Goal: Information Seeking & Learning: Find specific fact

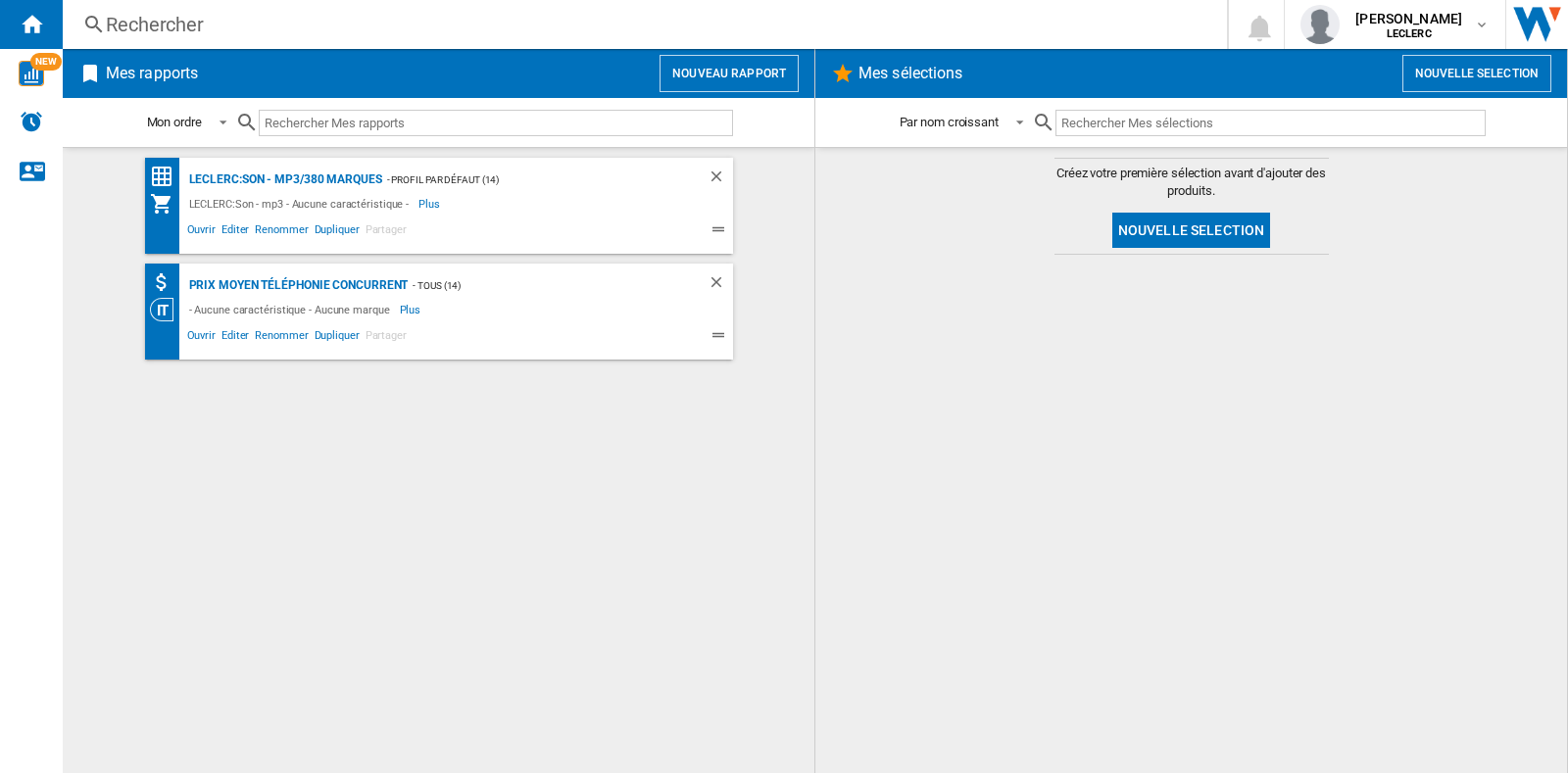
click at [235, 18] on div "Rechercher" at bounding box center [640, 25] width 1070 height 28
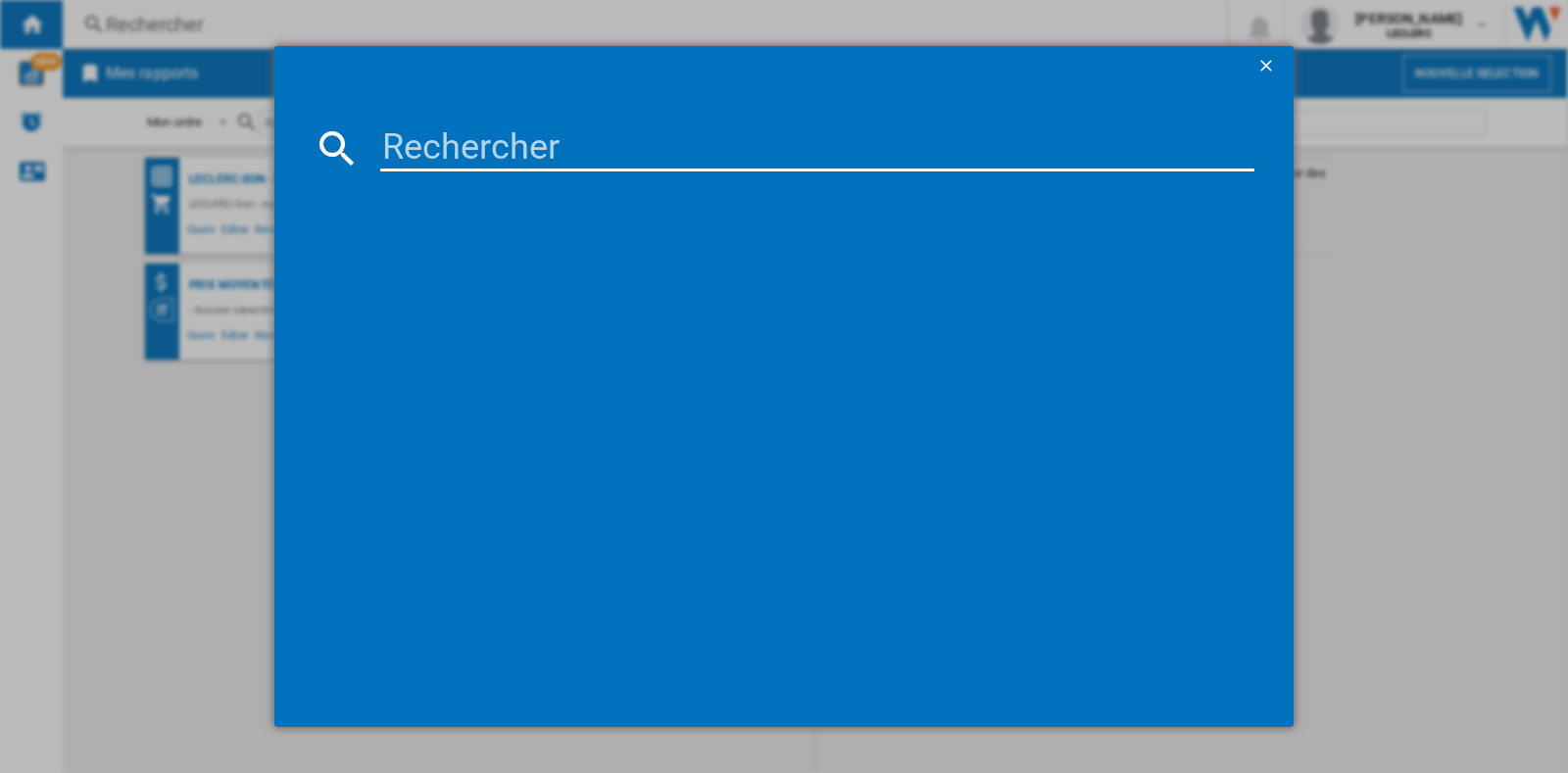
click at [495, 153] on input at bounding box center [817, 148] width 874 height 47
paste input "3700460209834"
type input "3700460209834"
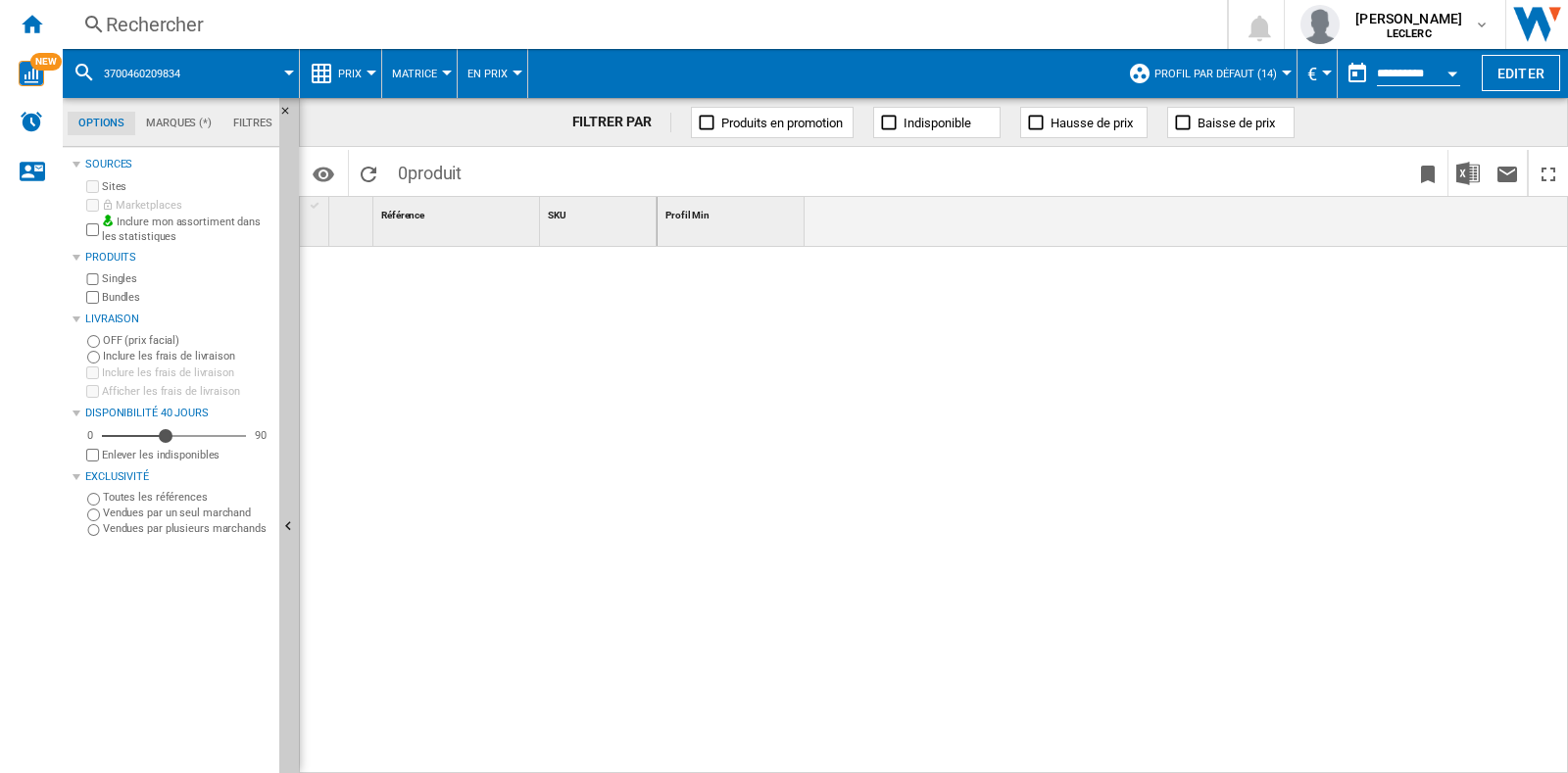
click at [255, 35] on div "Rechercher" at bounding box center [640, 25] width 1070 height 28
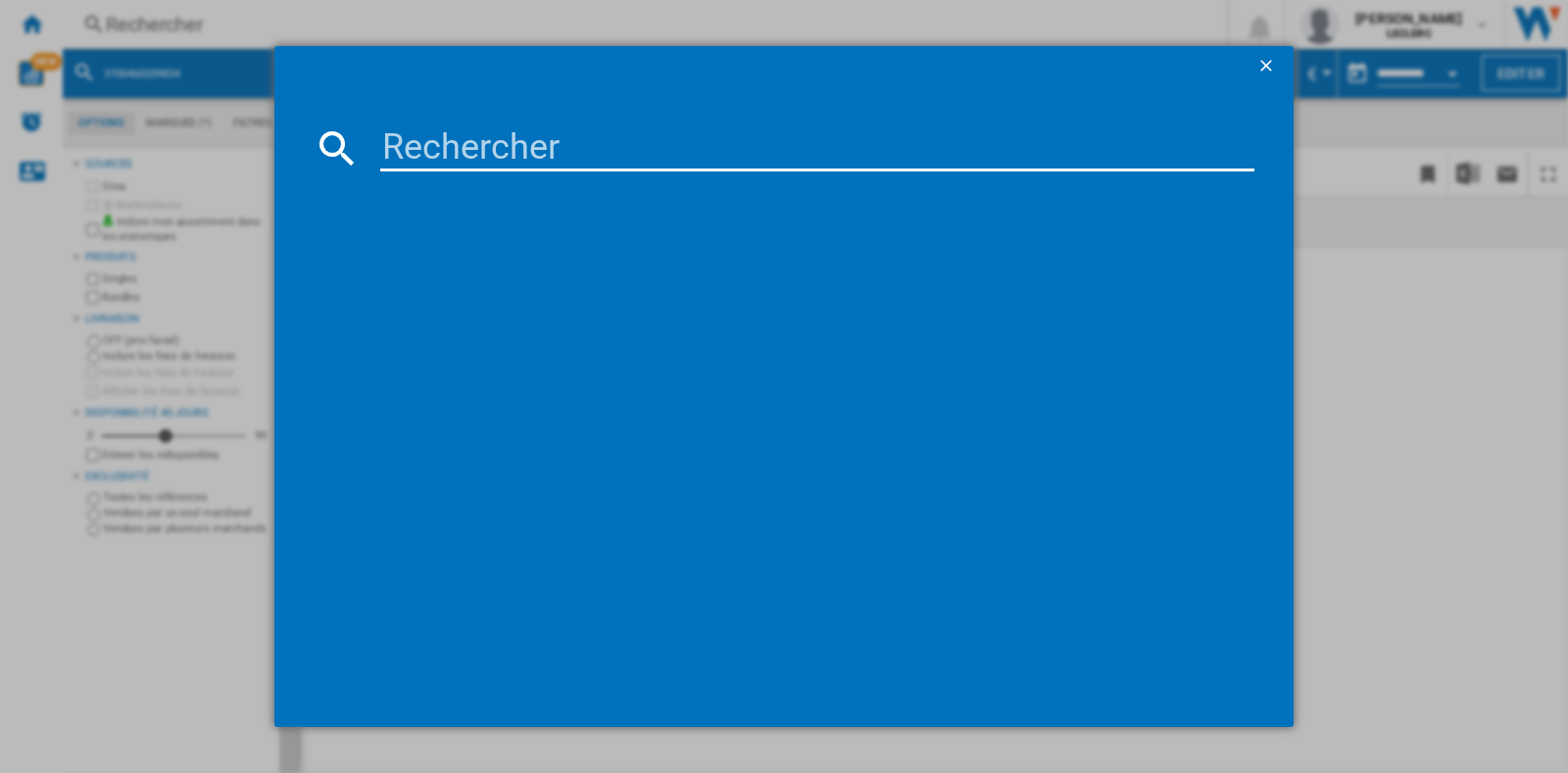
click at [469, 130] on input at bounding box center [817, 148] width 874 height 47
paste input "3700460208882"
type input "3700460208882"
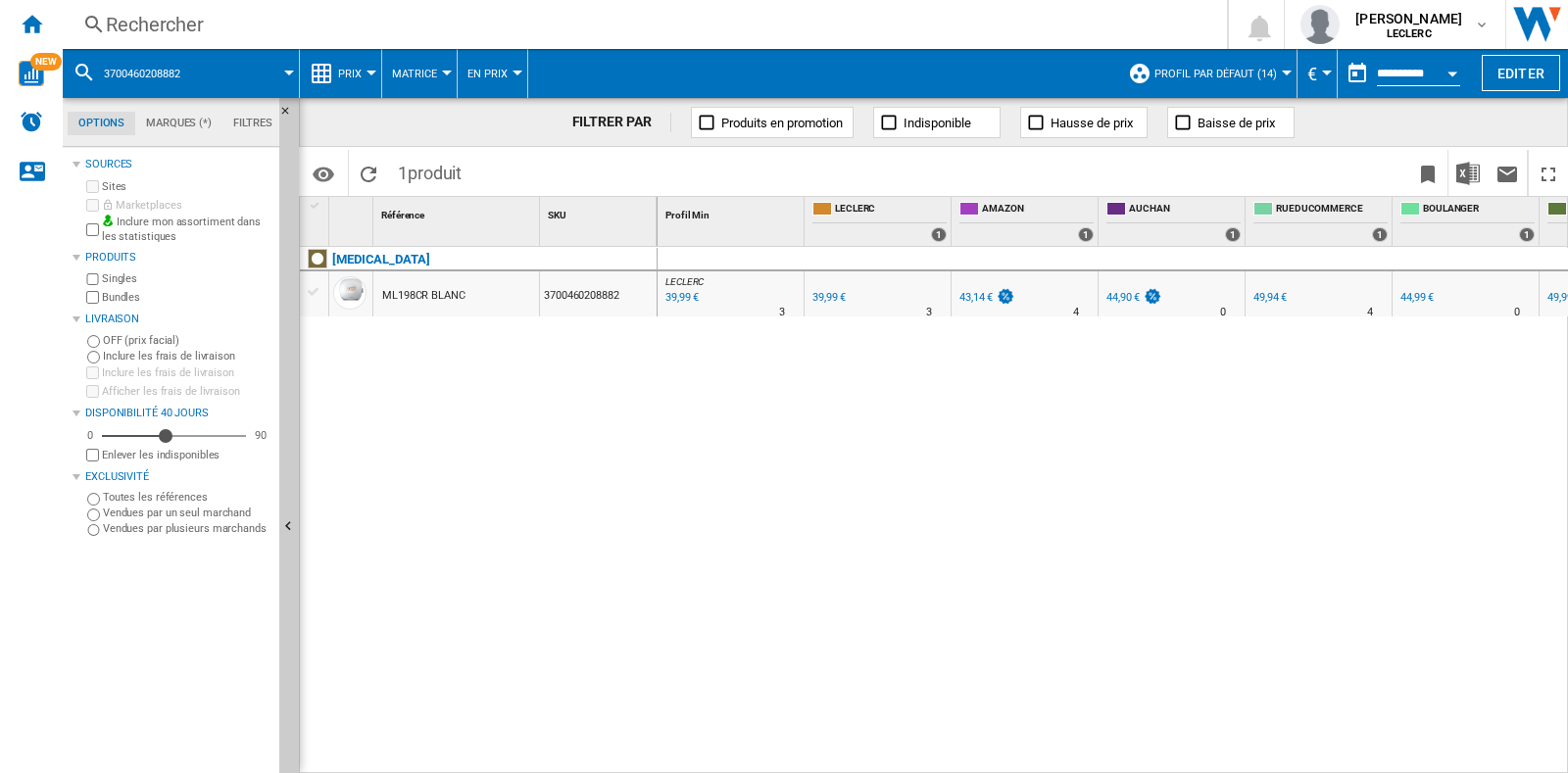
click at [330, 35] on div "Rechercher" at bounding box center [640, 25] width 1070 height 28
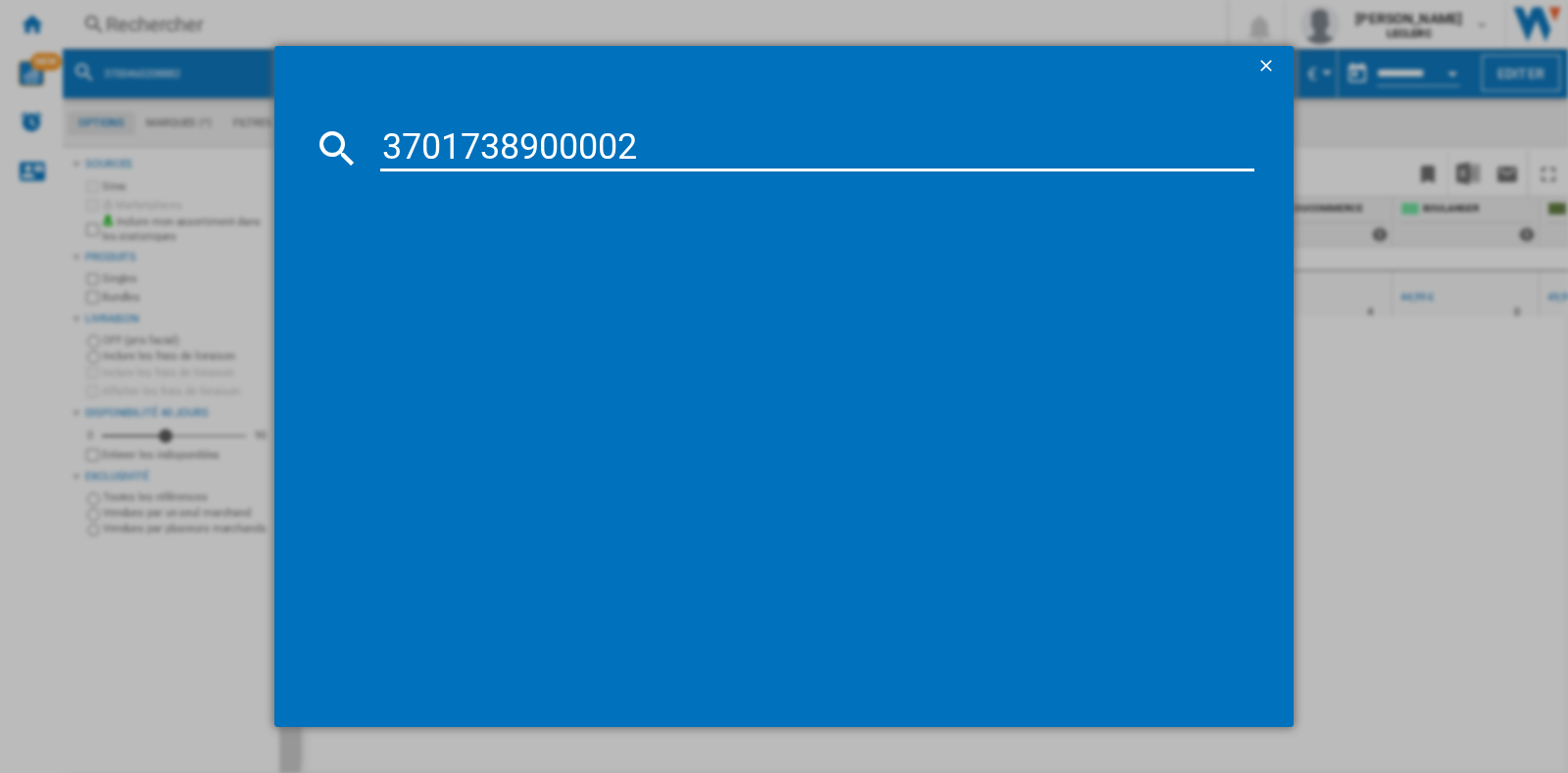
type input "3701738900002"
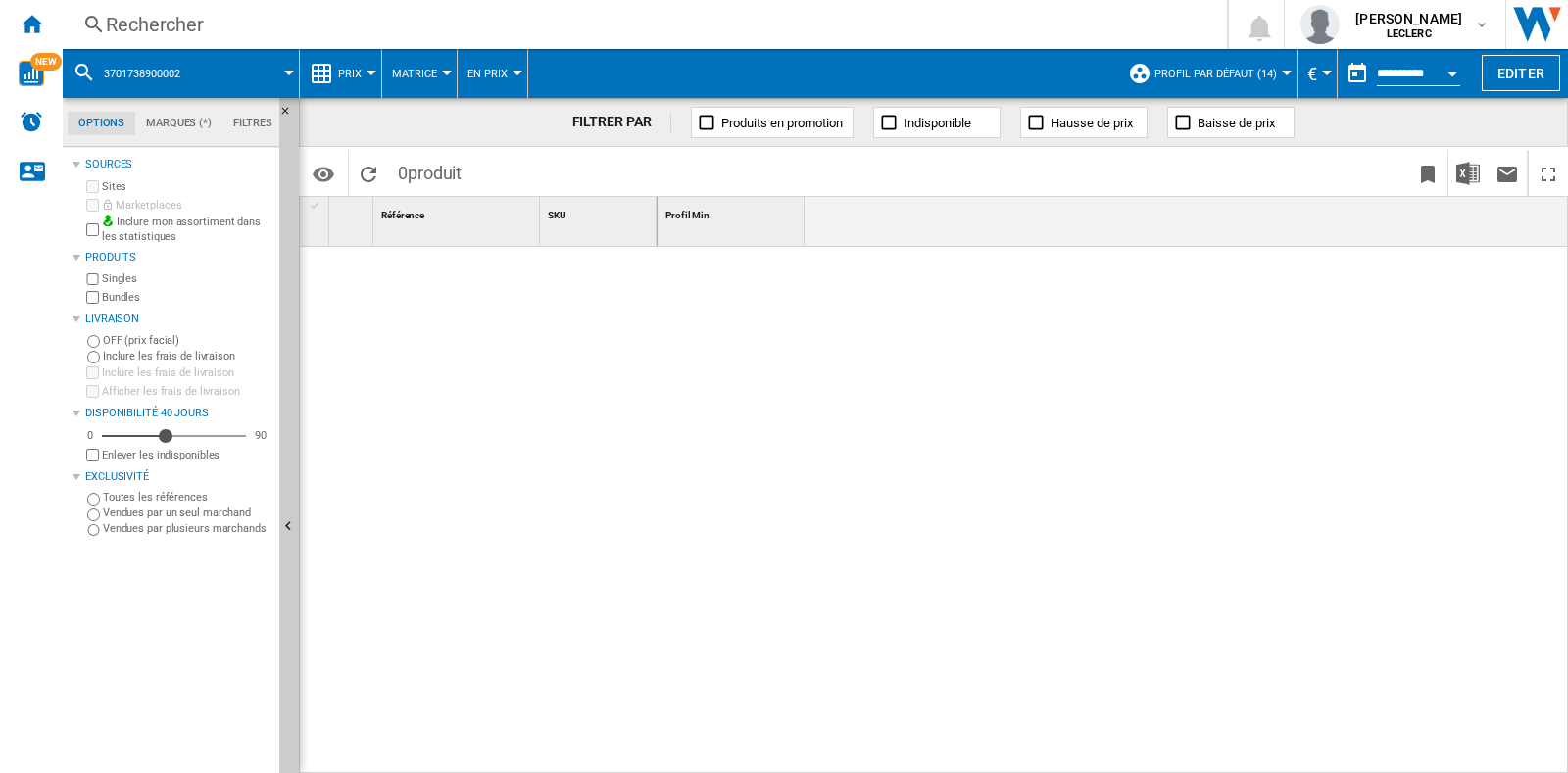
click at [359, 32] on div "Rechercher" at bounding box center [640, 25] width 1070 height 28
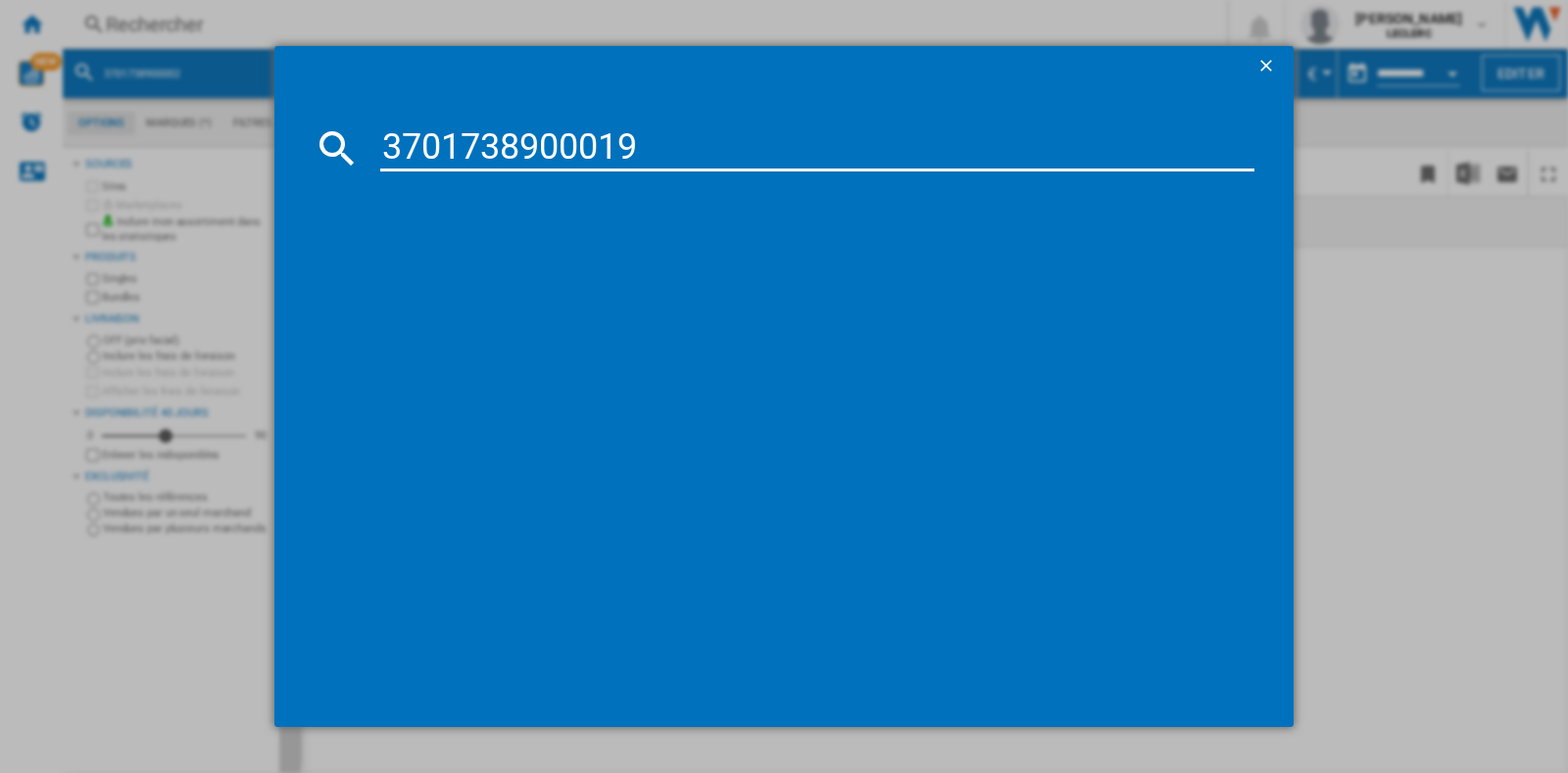
type input "3701738900019"
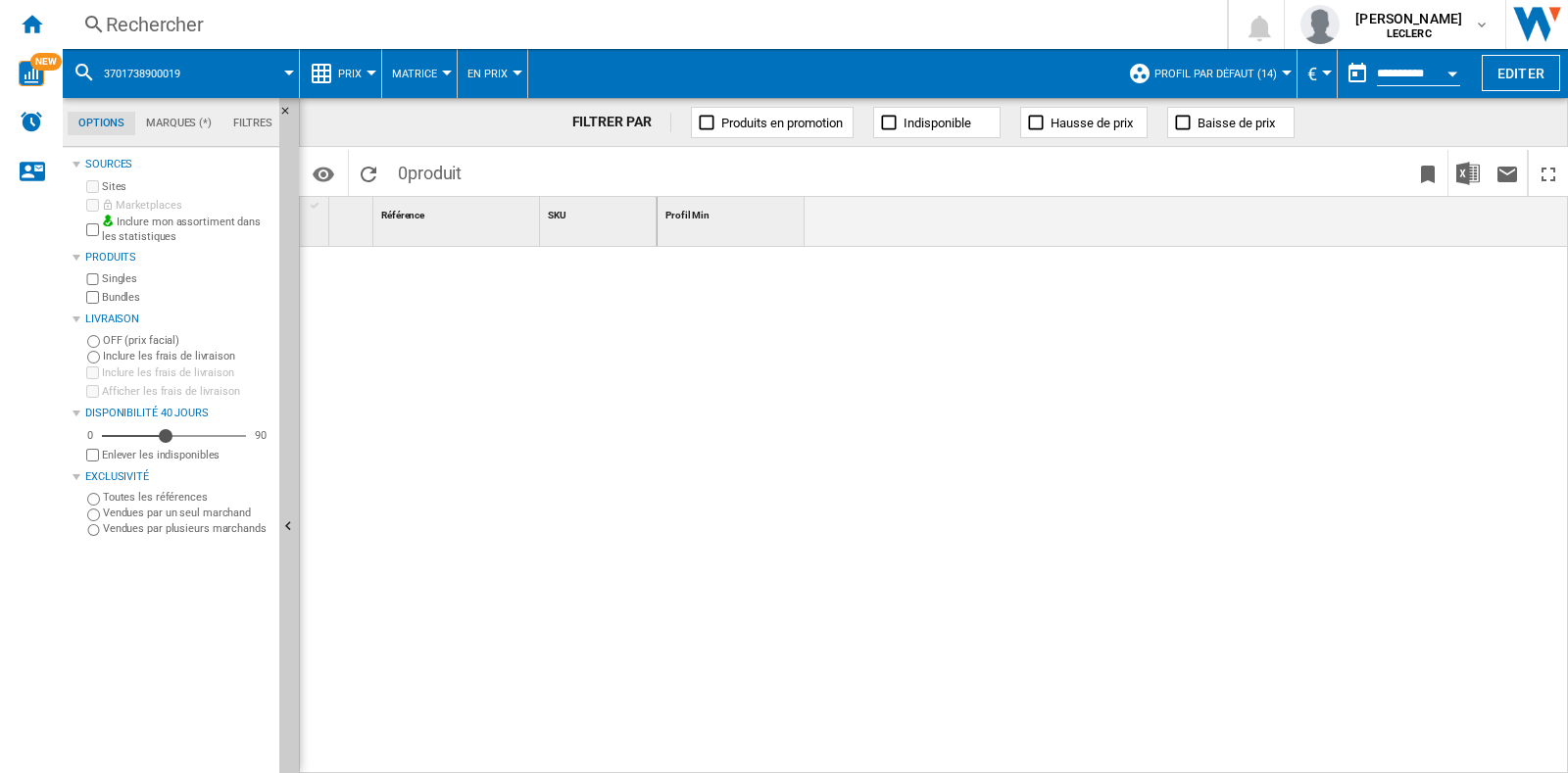
click at [314, 19] on div "Rechercher" at bounding box center [640, 25] width 1070 height 28
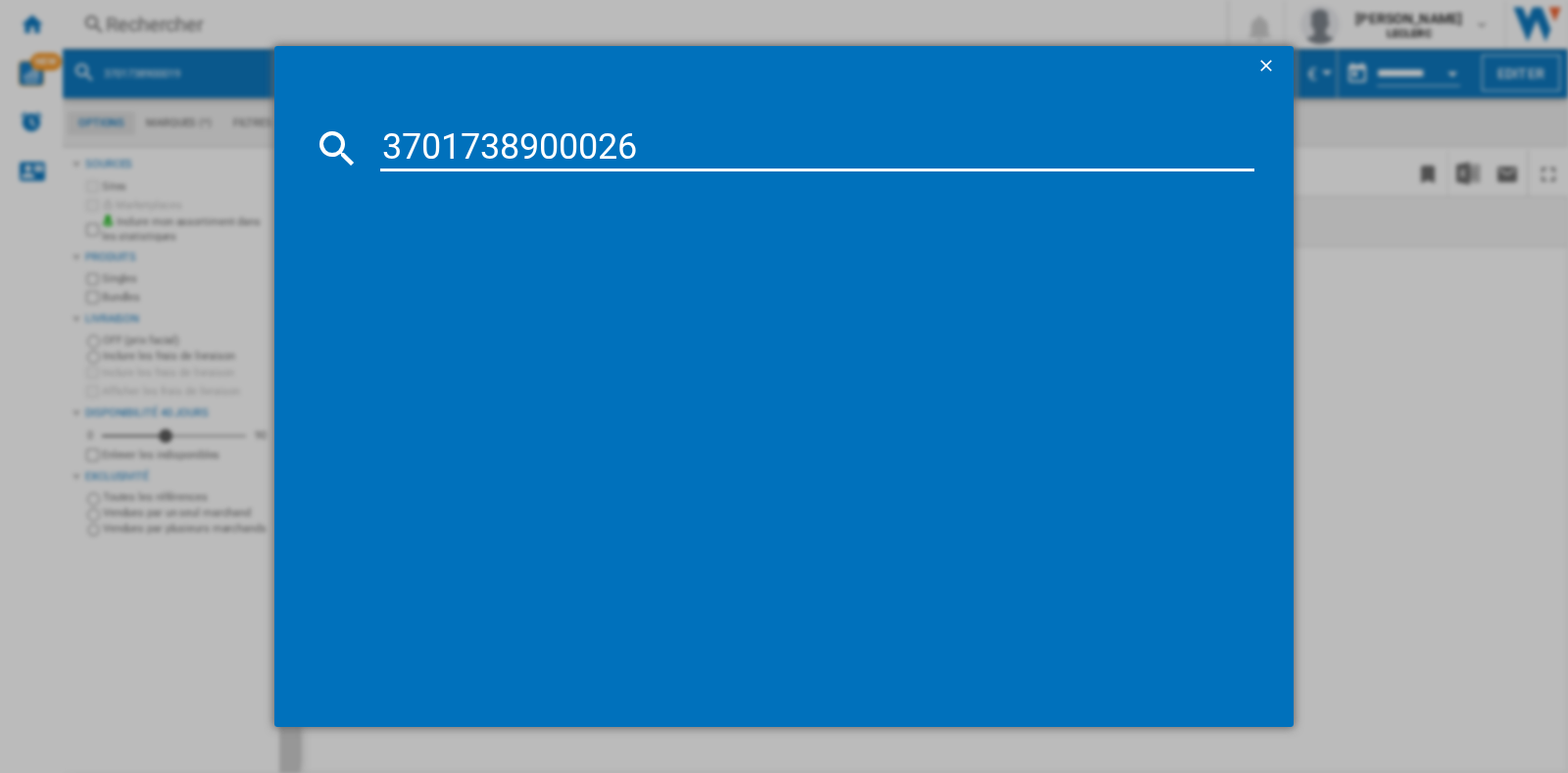
type input "3701738900026"
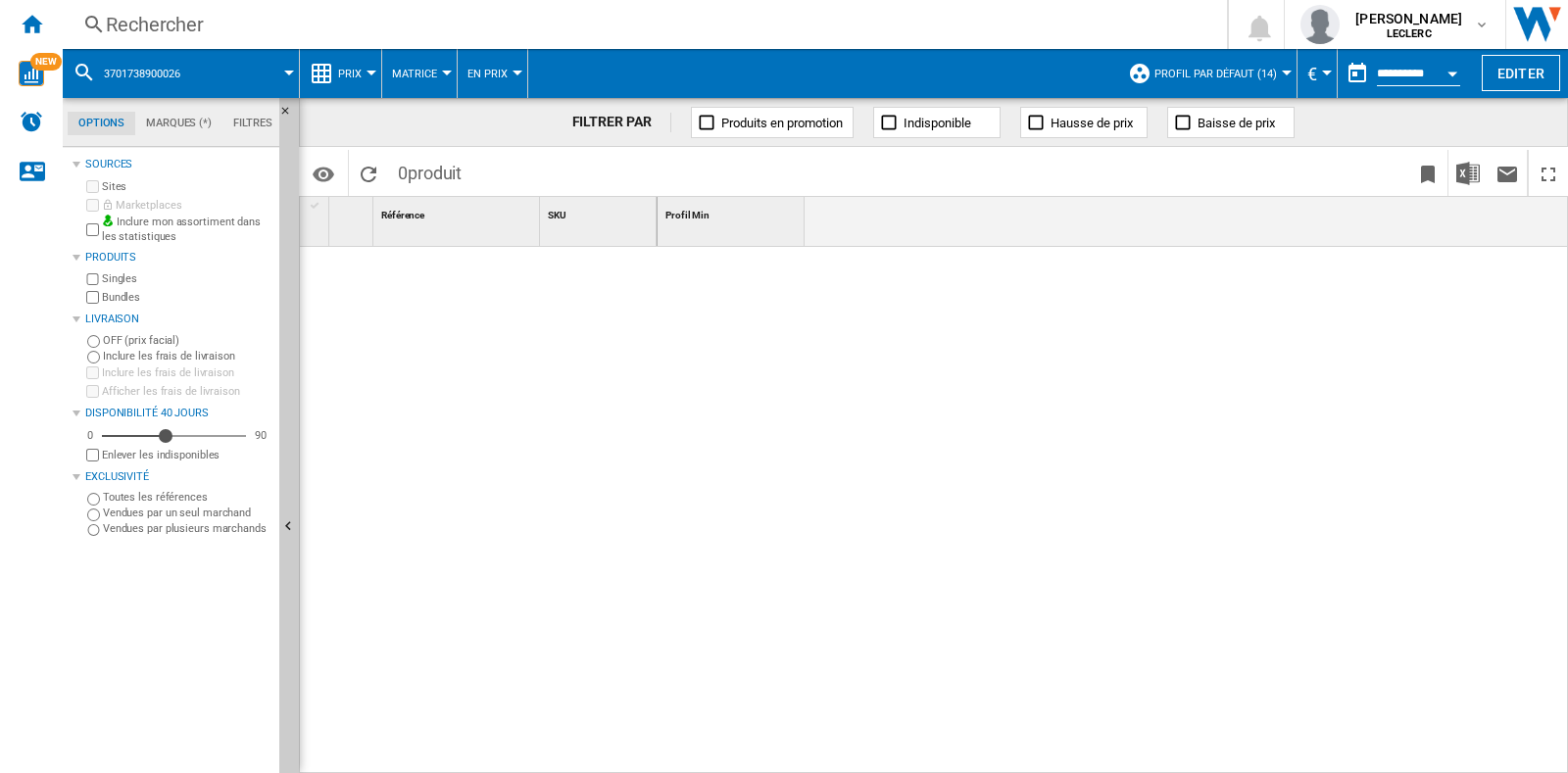
click at [252, 35] on div "Rechercher" at bounding box center [640, 25] width 1070 height 28
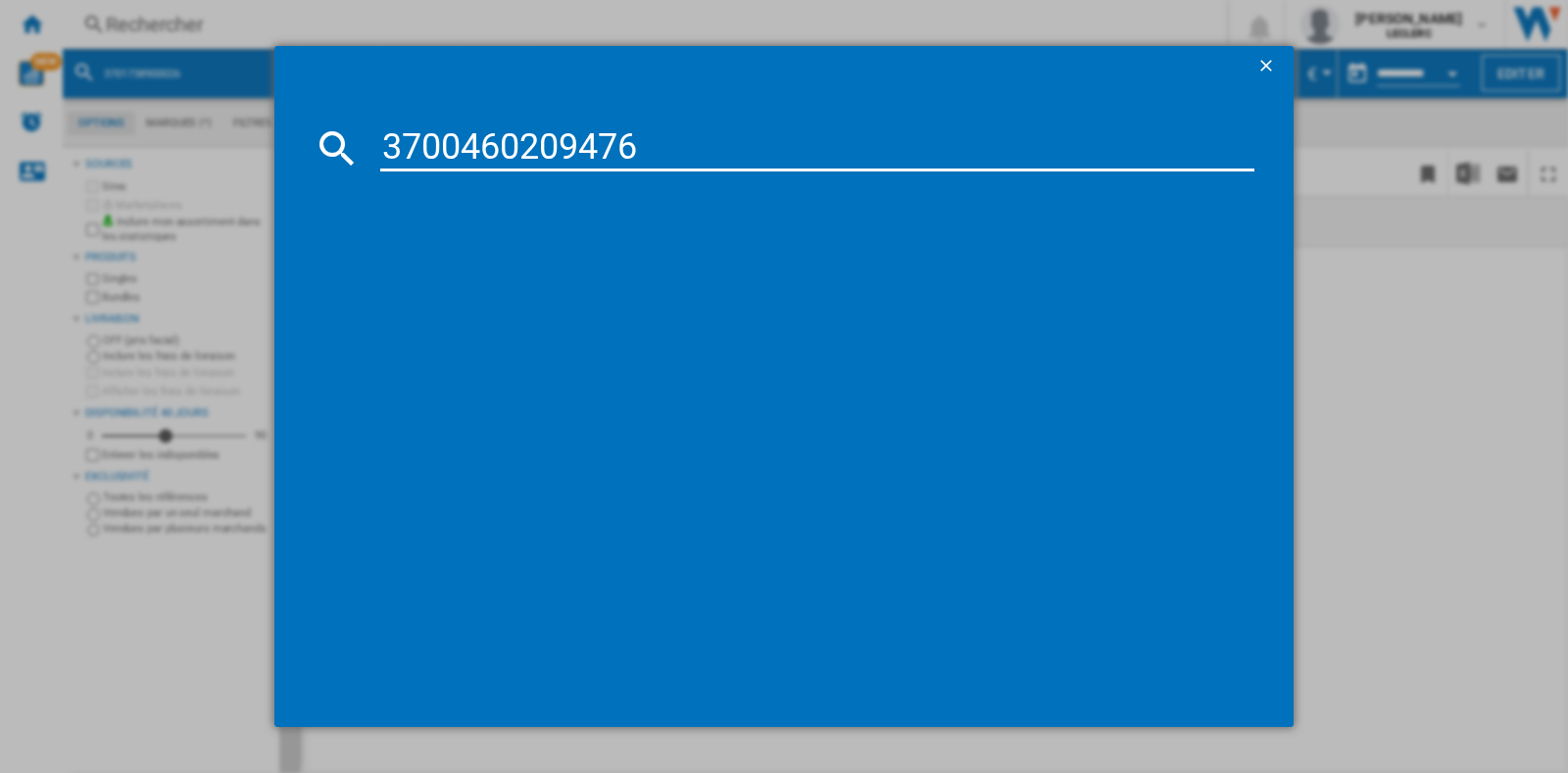
type input "3700460209476"
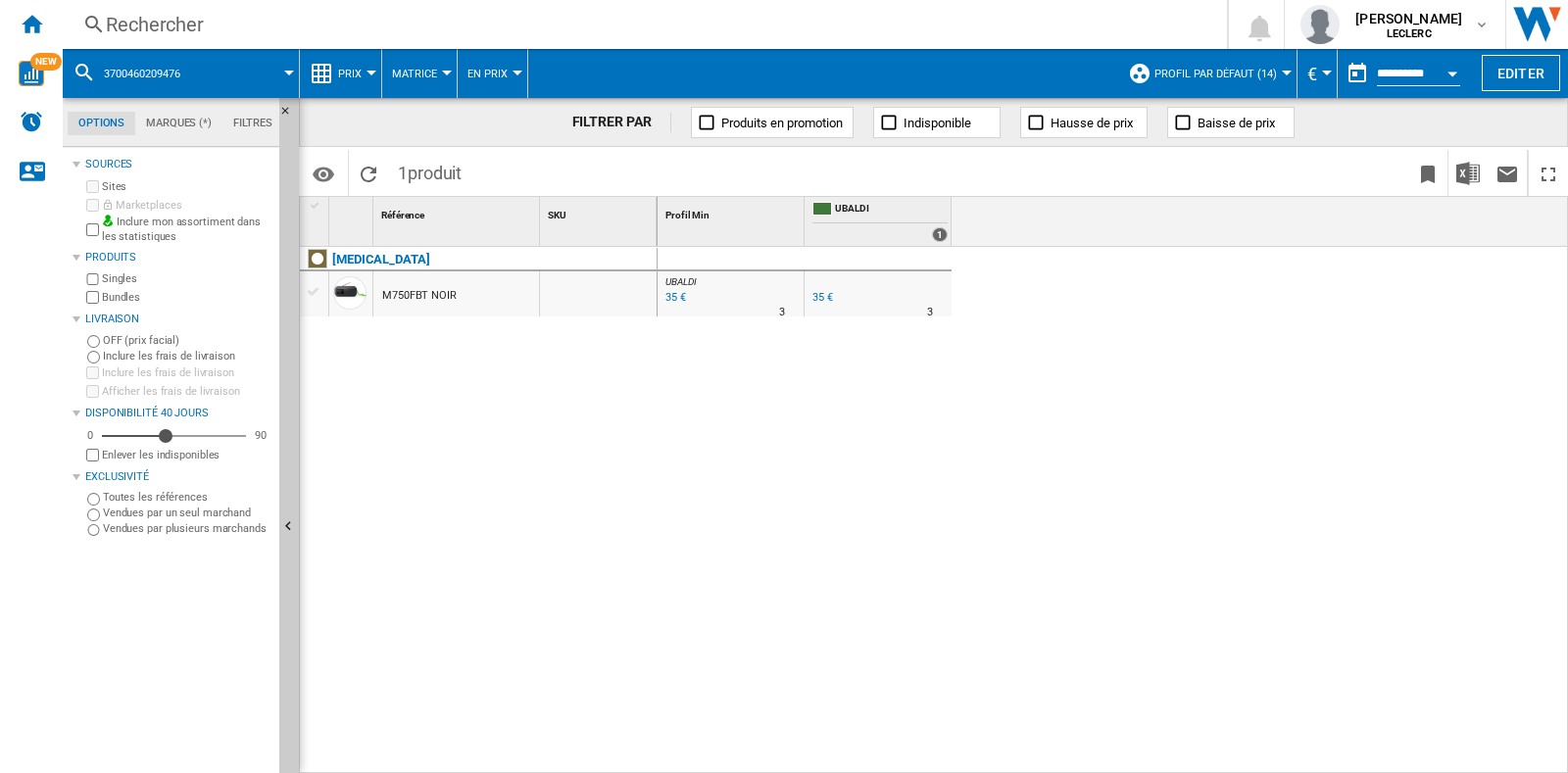
click at [310, 32] on div "Rechercher" at bounding box center [640, 25] width 1070 height 28
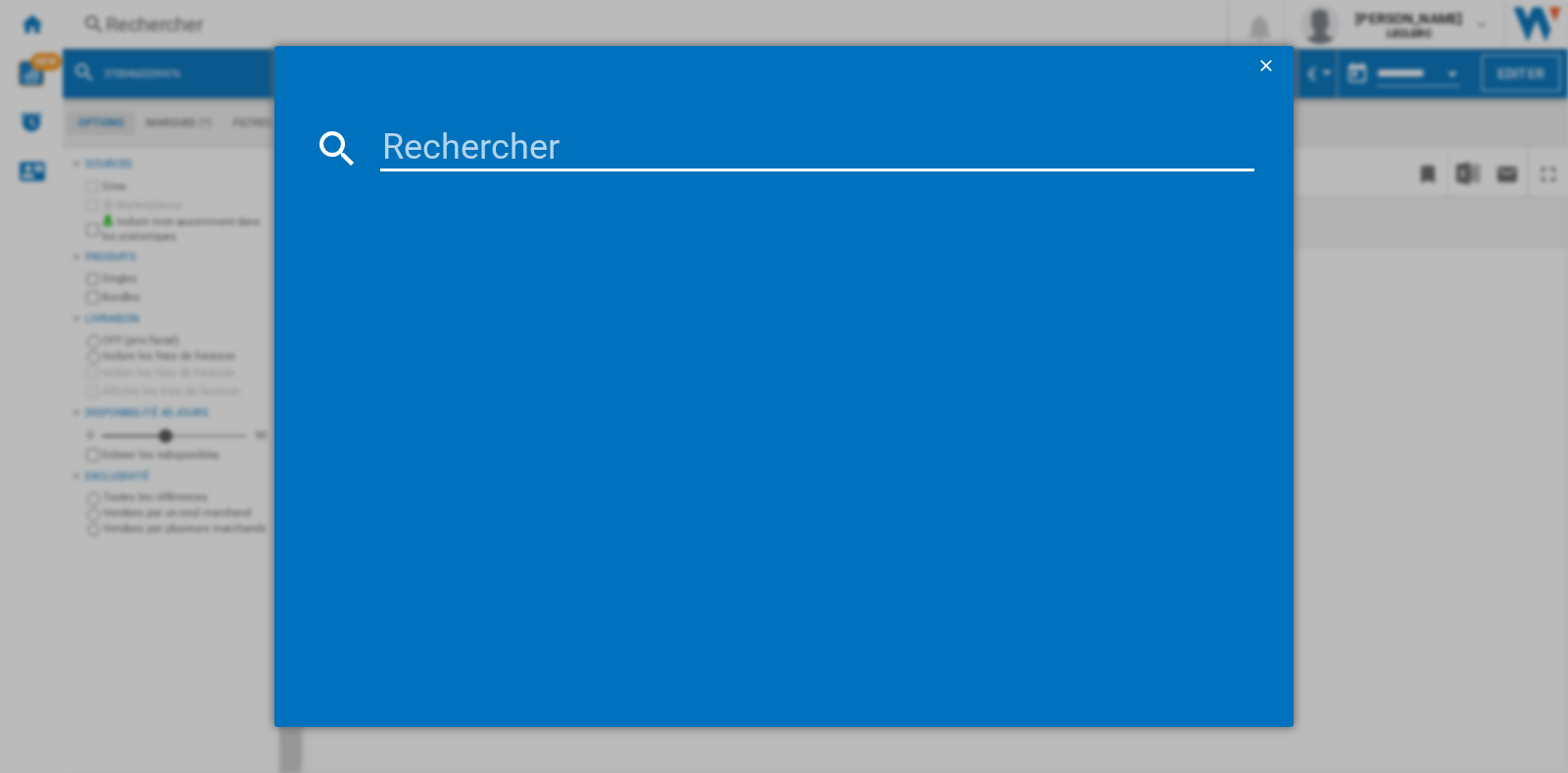
type input "3701738900149"
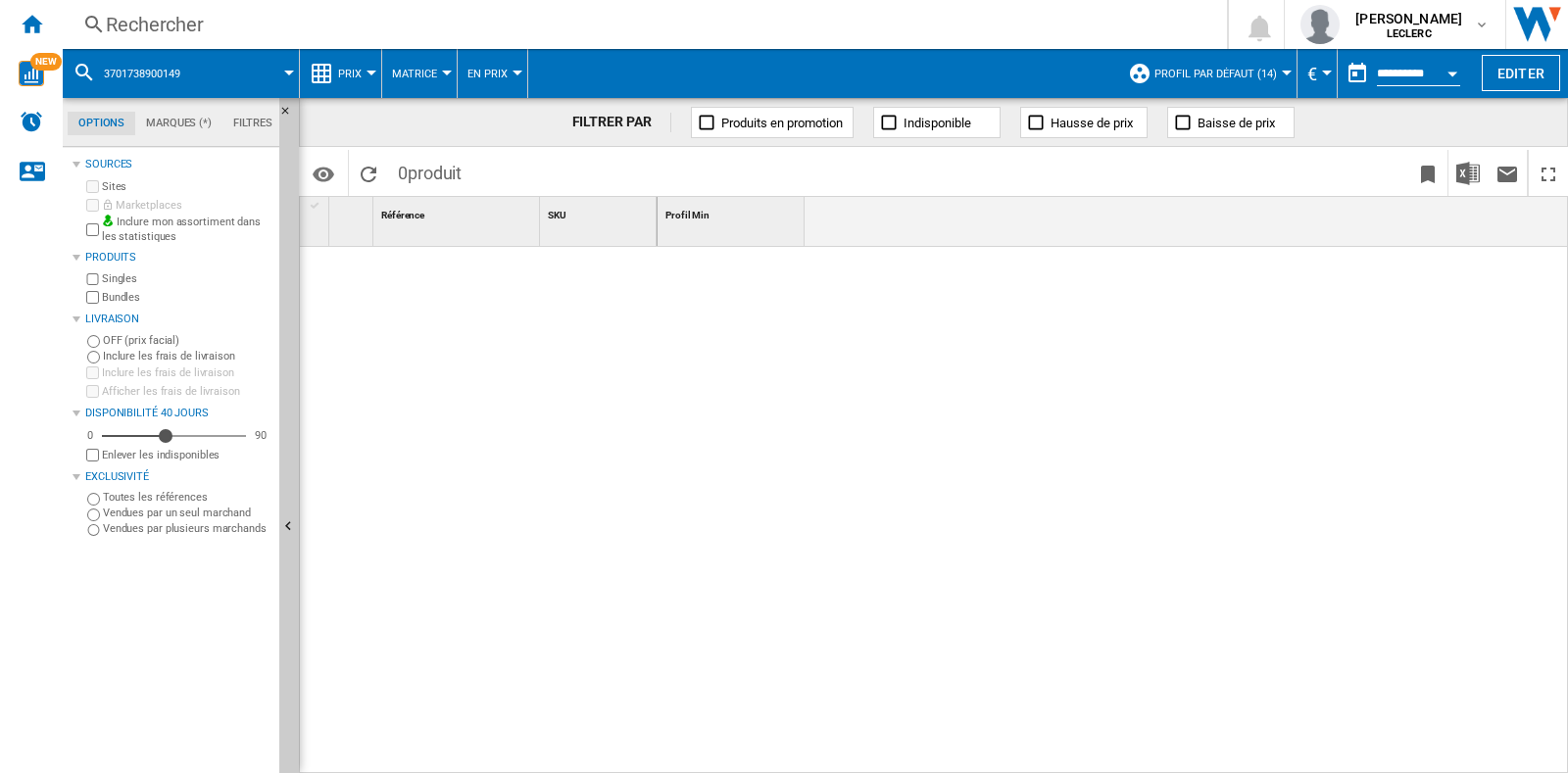
click at [148, 30] on div "Rechercher" at bounding box center [640, 25] width 1070 height 28
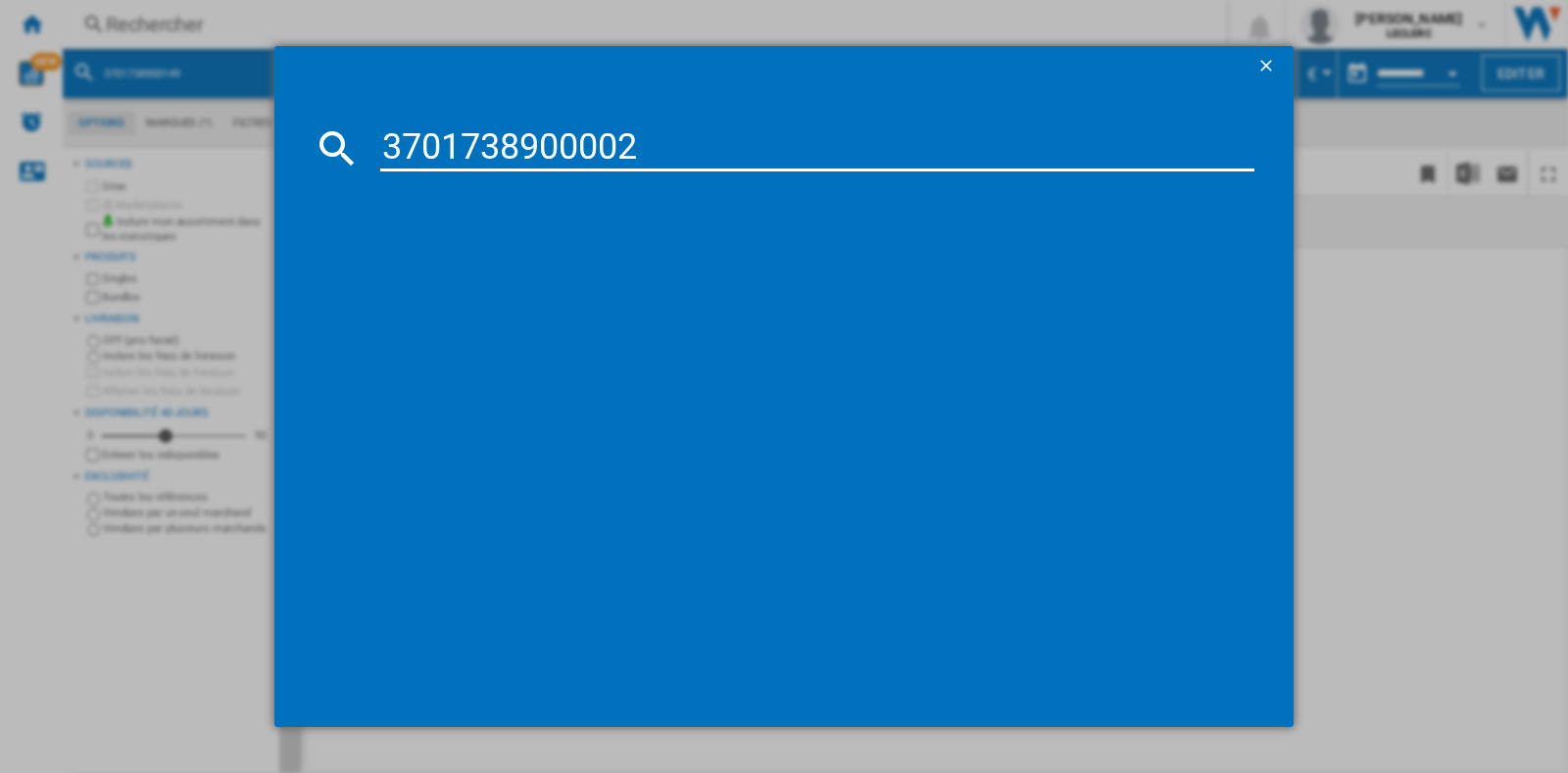
type input "3701738900002"
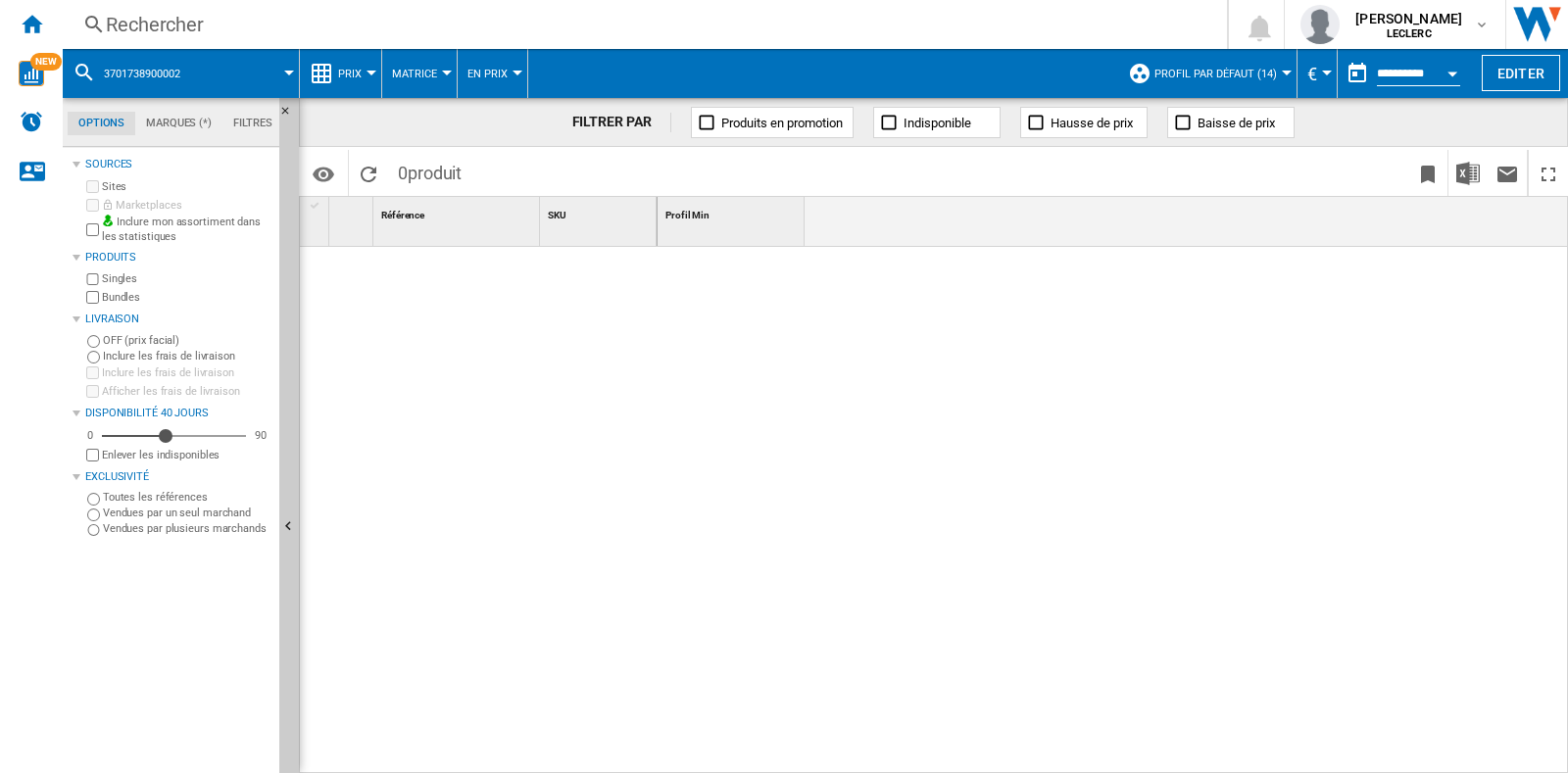
click at [434, 24] on div "Rechercher" at bounding box center [640, 25] width 1070 height 28
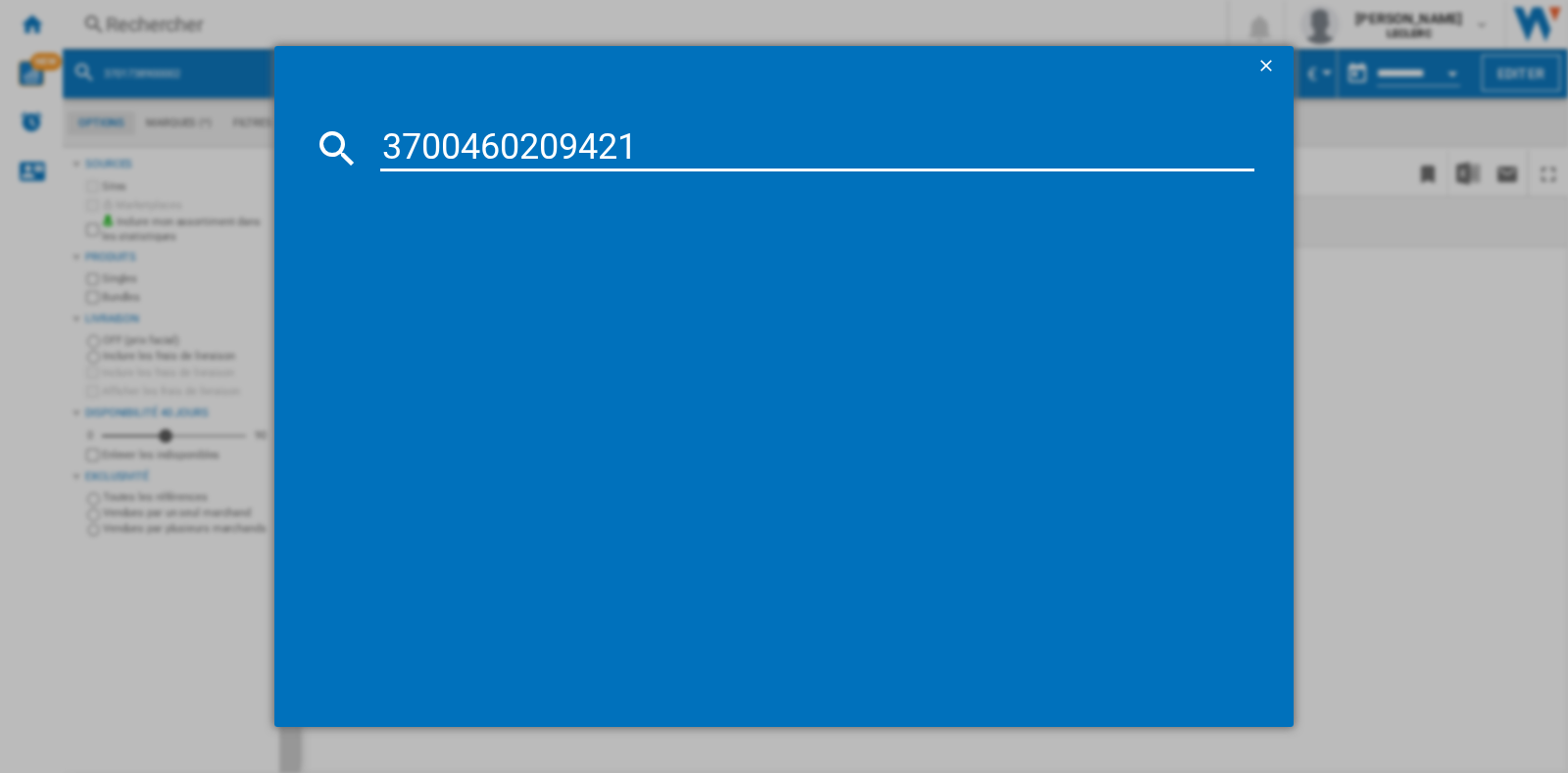
type input "3700460209421"
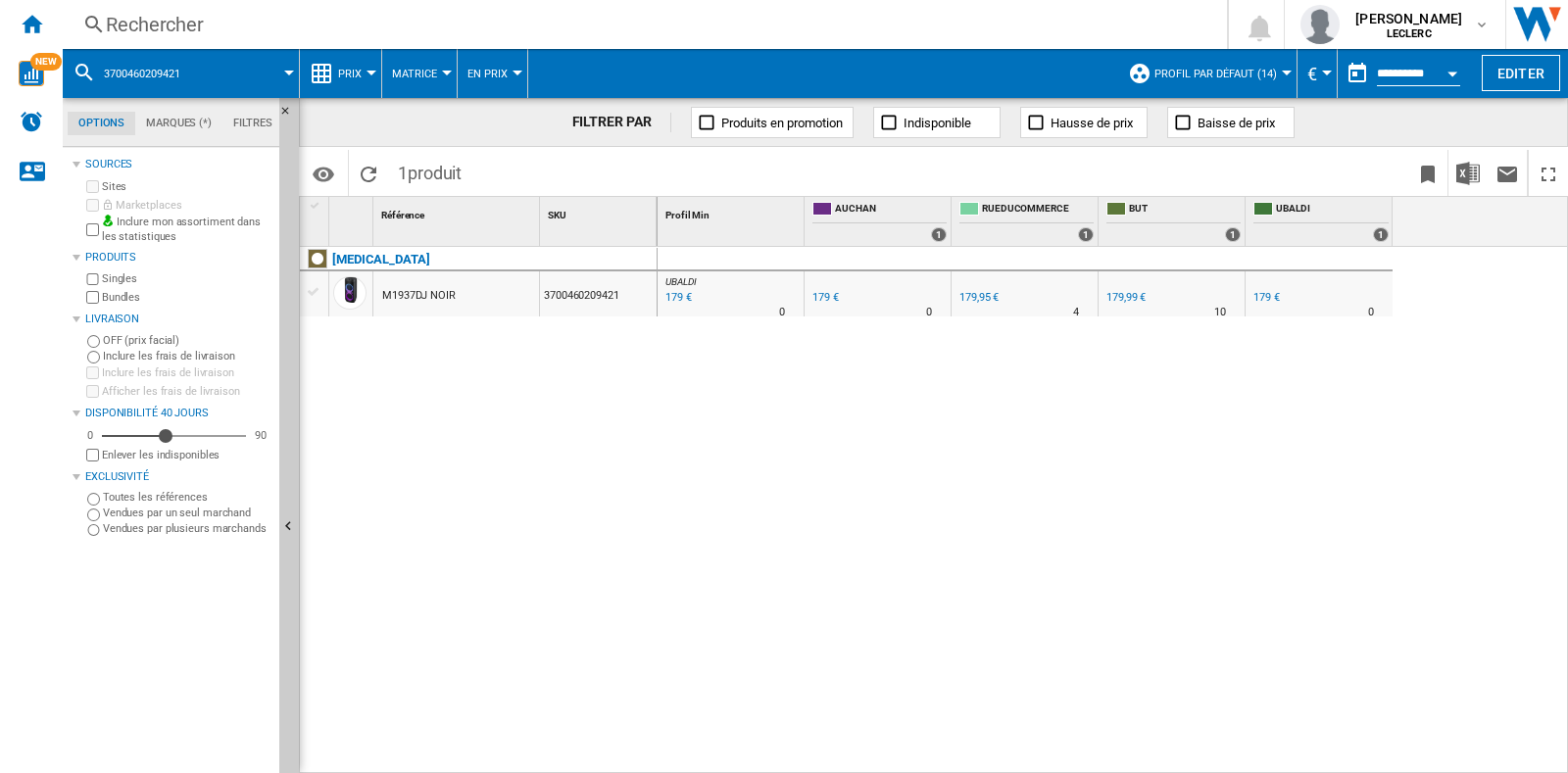
click at [343, 31] on div "Rechercher" at bounding box center [640, 25] width 1070 height 28
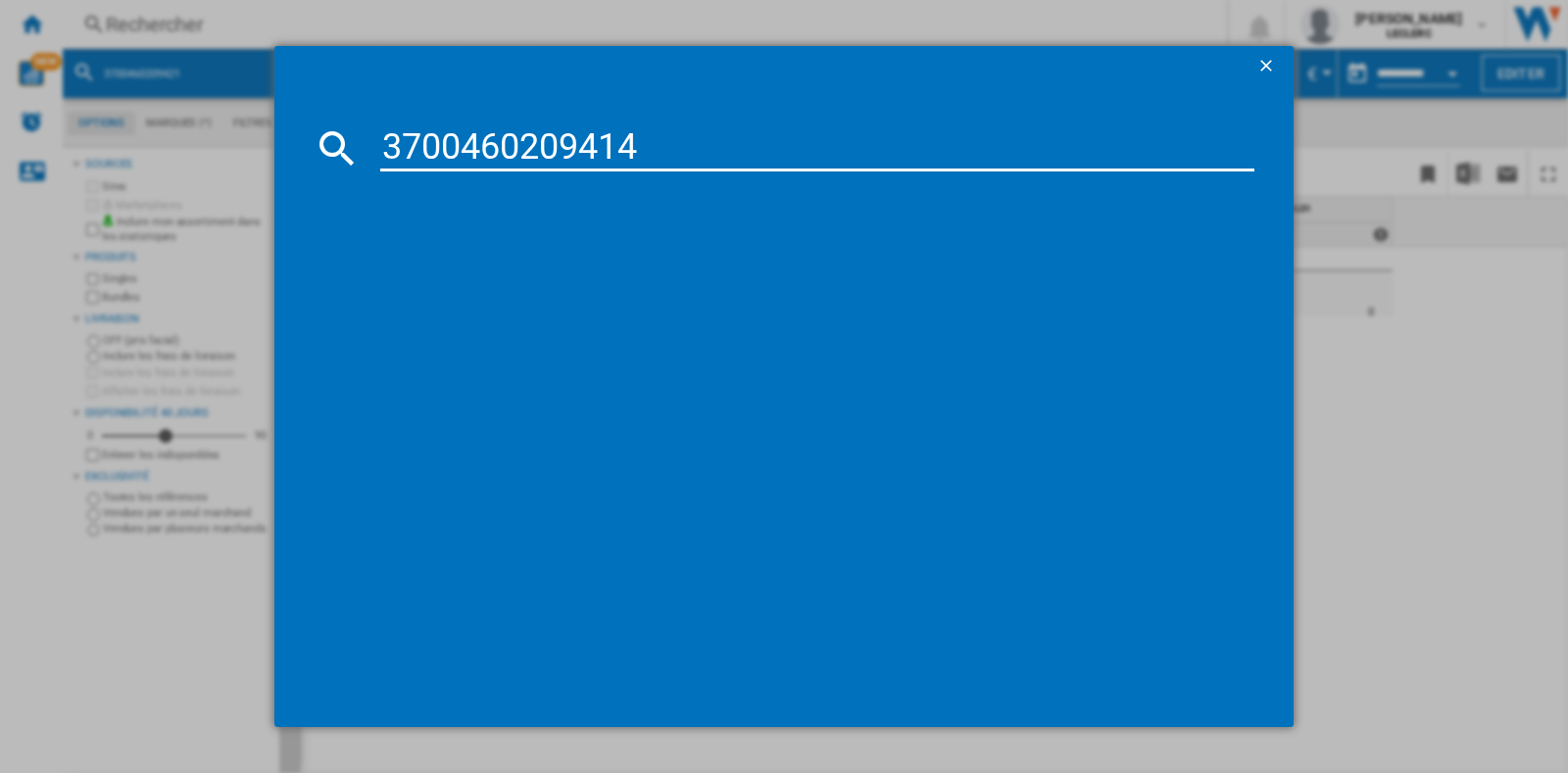
type input "3700460209414"
